Goal: Task Accomplishment & Management: Complete application form

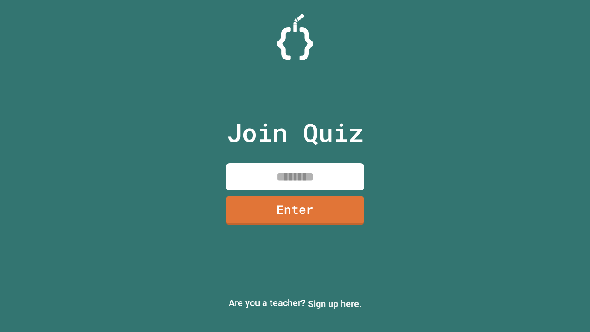
click at [331, 304] on link "Sign up here." at bounding box center [335, 303] width 54 height 11
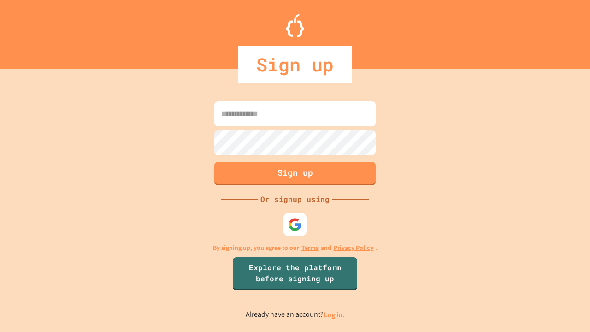
click at [335, 314] on link "Log in." at bounding box center [334, 315] width 21 height 10
